Goal: Navigation & Orientation: Find specific page/section

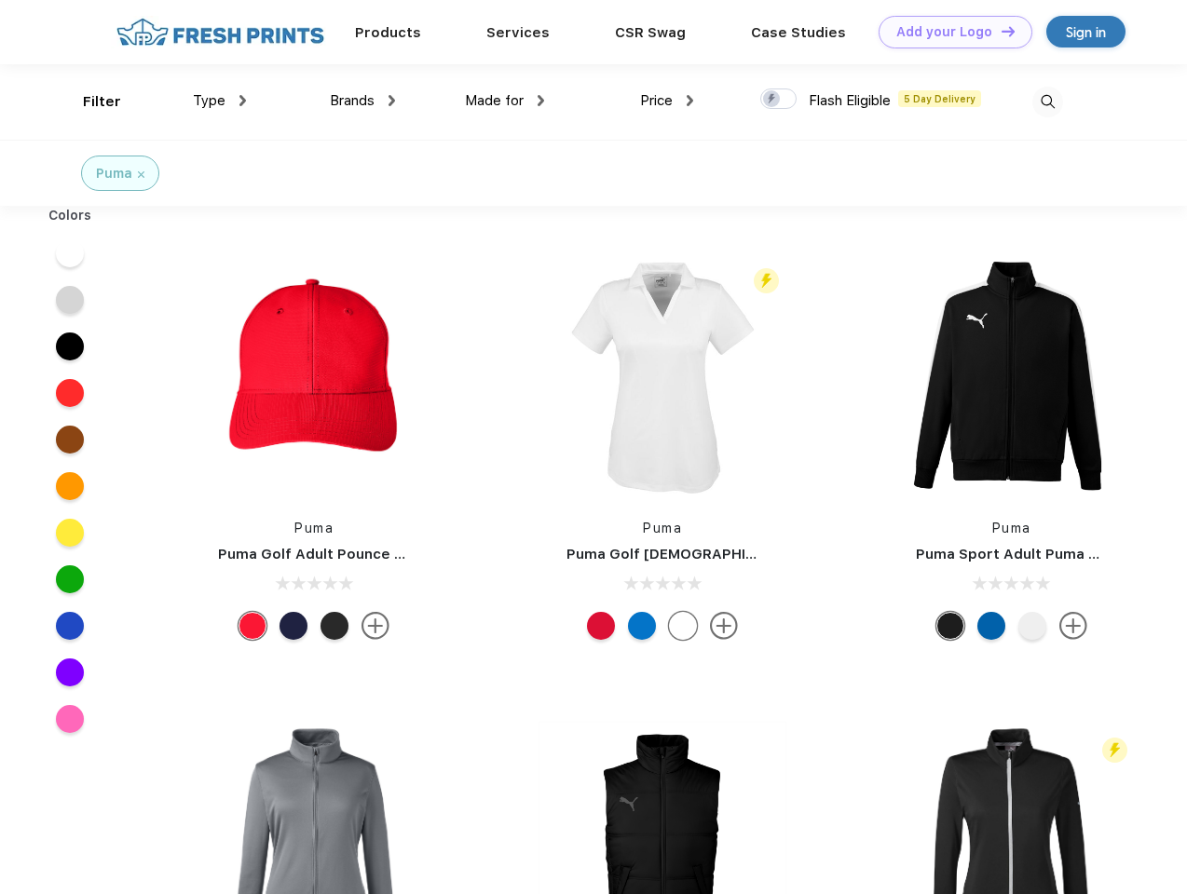
click at [948, 32] on link "Add your Logo Design Tool" at bounding box center [955, 32] width 154 height 33
click at [0, 0] on div "Design Tool" at bounding box center [0, 0] width 0 height 0
click at [999, 31] on link "Add your Logo Design Tool" at bounding box center [955, 32] width 154 height 33
click at [89, 102] on div "Filter" at bounding box center [102, 101] width 38 height 21
click at [220, 101] on span "Type" at bounding box center [209, 100] width 33 height 17
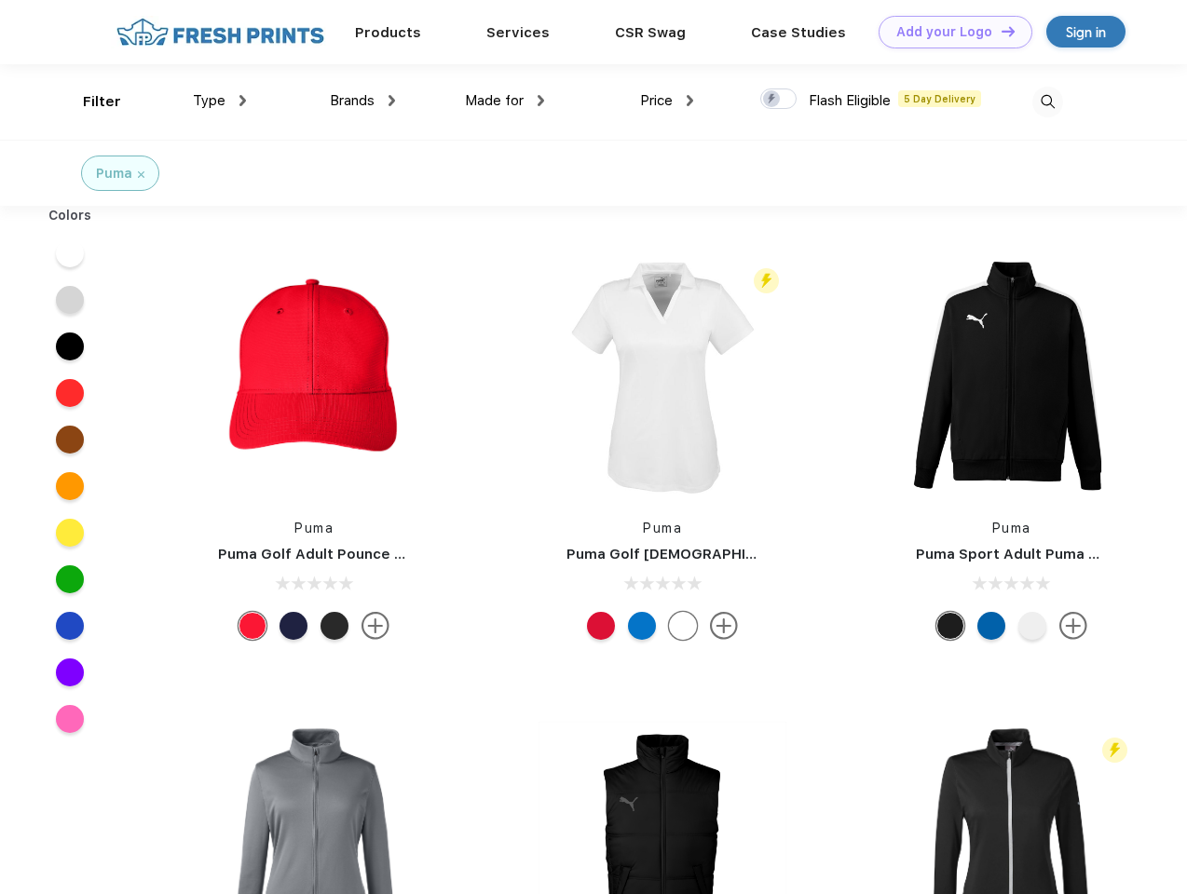
click at [362, 101] on span "Brands" at bounding box center [352, 100] width 45 height 17
click at [505, 101] on span "Made for" at bounding box center [494, 100] width 59 height 17
click at [667, 101] on span "Price" at bounding box center [656, 100] width 33 height 17
click at [779, 100] on div at bounding box center [778, 98] width 36 height 20
click at [772, 100] on input "checkbox" at bounding box center [766, 94] width 12 height 12
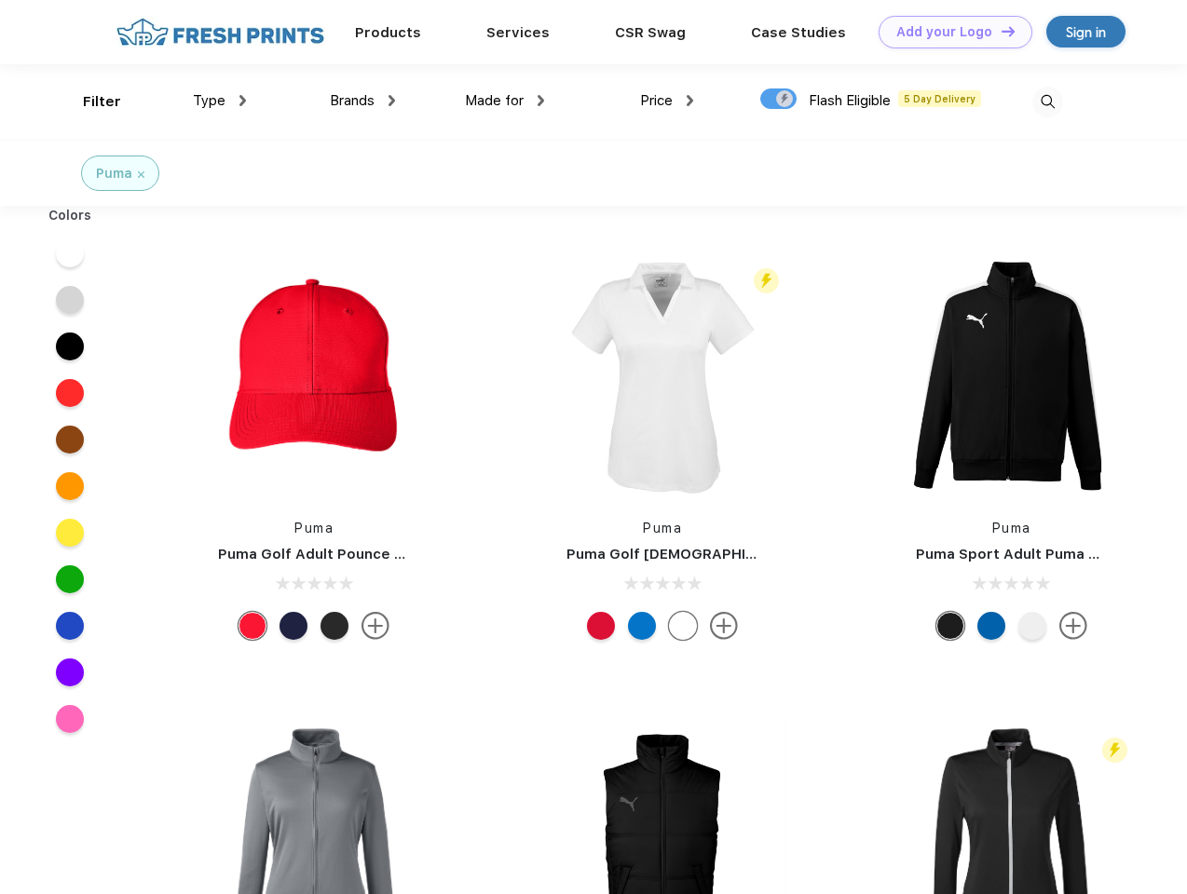
click at [1047, 102] on img at bounding box center [1047, 102] width 31 height 31
